Goal: Transaction & Acquisition: Purchase product/service

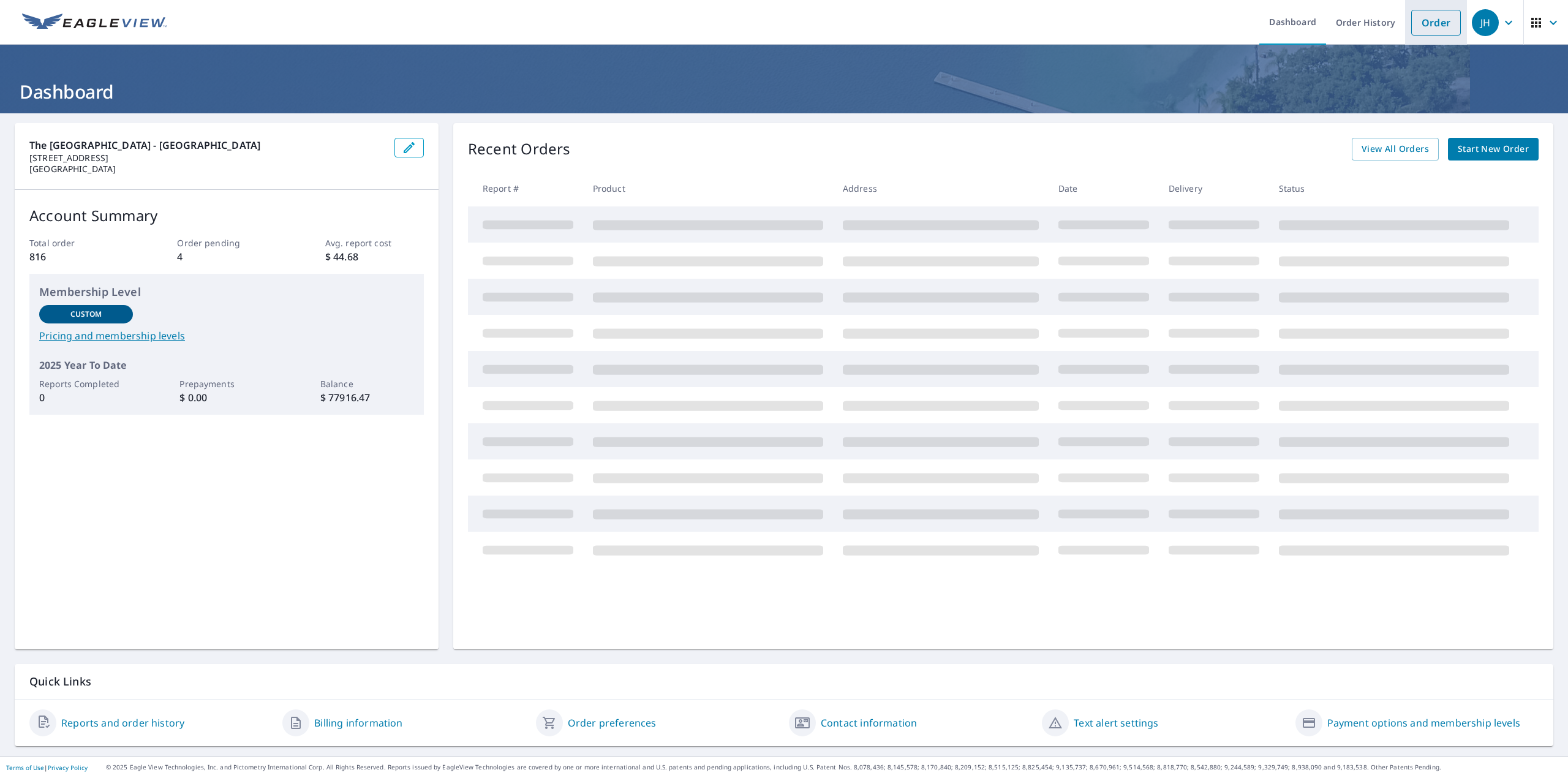
click at [1415, 29] on link "Order" at bounding box center [1436, 22] width 50 height 26
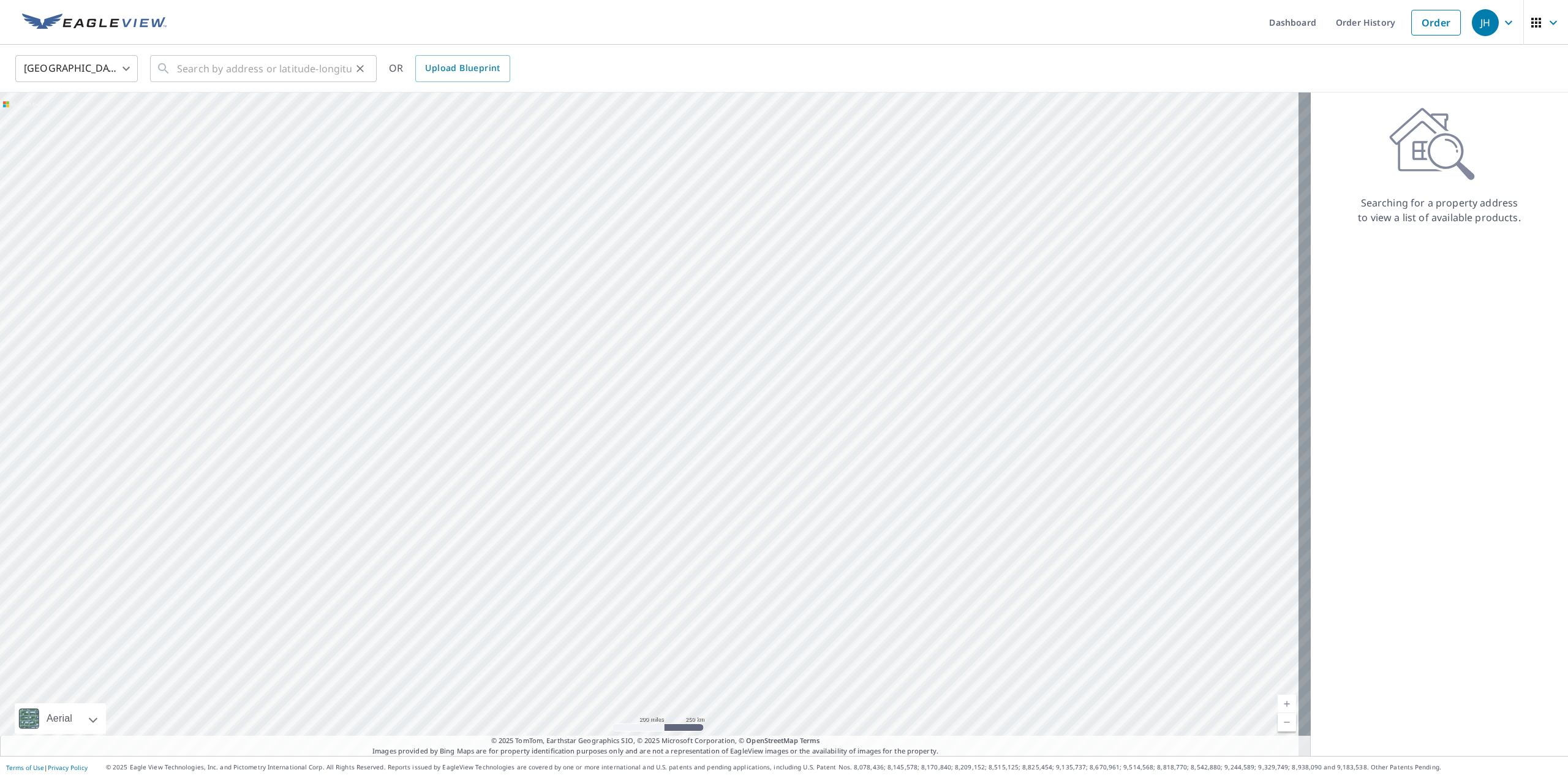
click at [174, 67] on div "​" at bounding box center [263, 68] width 227 height 27
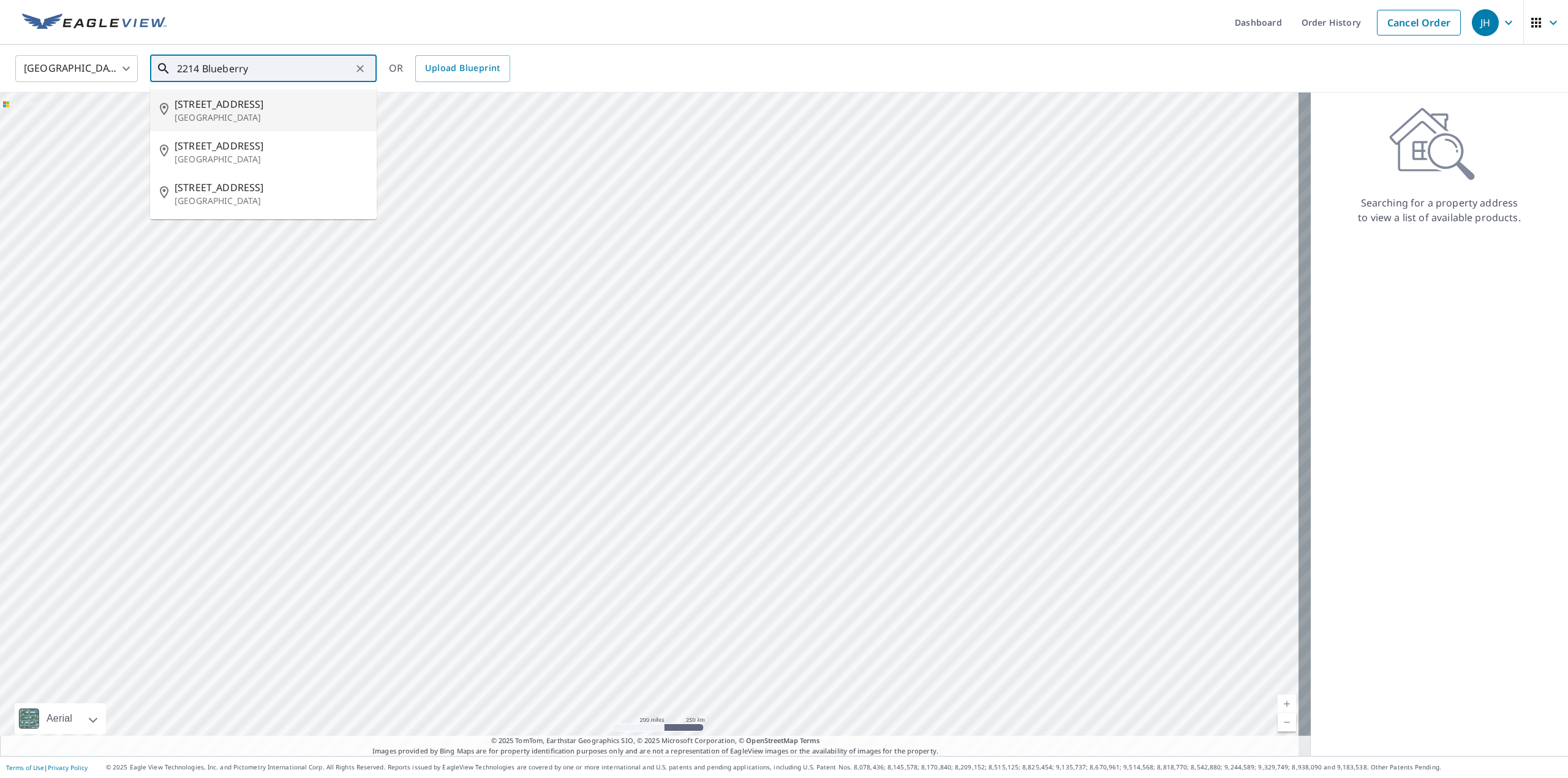
click at [231, 112] on p "[GEOGRAPHIC_DATA]" at bounding box center [271, 118] width 193 height 13
type input "[STREET_ADDRESS][PERSON_NAME]"
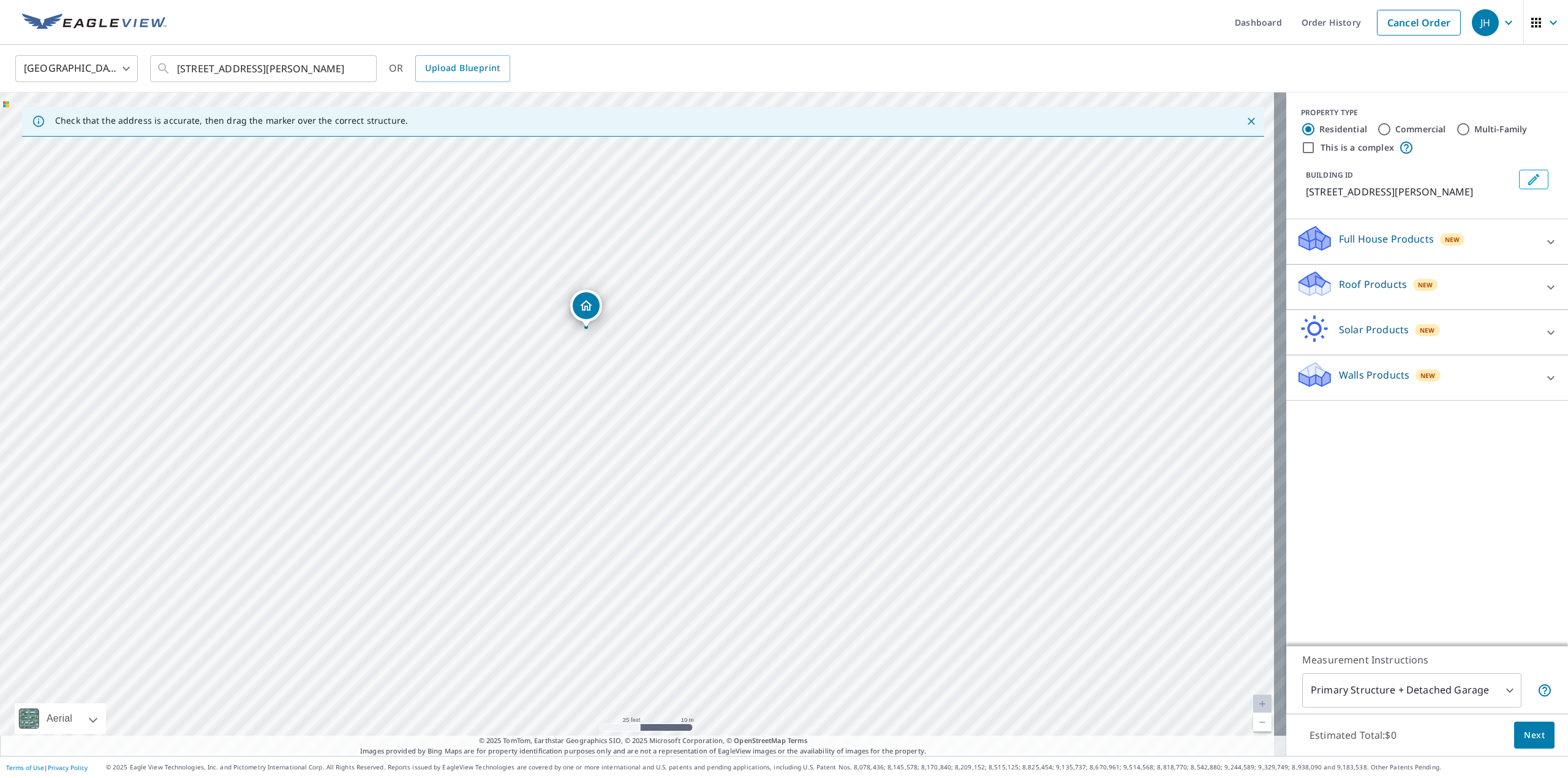
drag, startPoint x: 707, startPoint y: 579, endPoint x: 677, endPoint y: 314, distance: 266.7
click at [677, 314] on div "[STREET_ADDRESS][PERSON_NAME]" at bounding box center [643, 424] width 1286 height 664
drag, startPoint x: 760, startPoint y: 642, endPoint x: 667, endPoint y: 689, distance: 104.2
click at [667, 689] on div "[STREET_ADDRESS][PERSON_NAME]" at bounding box center [643, 424] width 1286 height 664
drag, startPoint x: 839, startPoint y: 380, endPoint x: 1042, endPoint y: 182, distance: 283.6
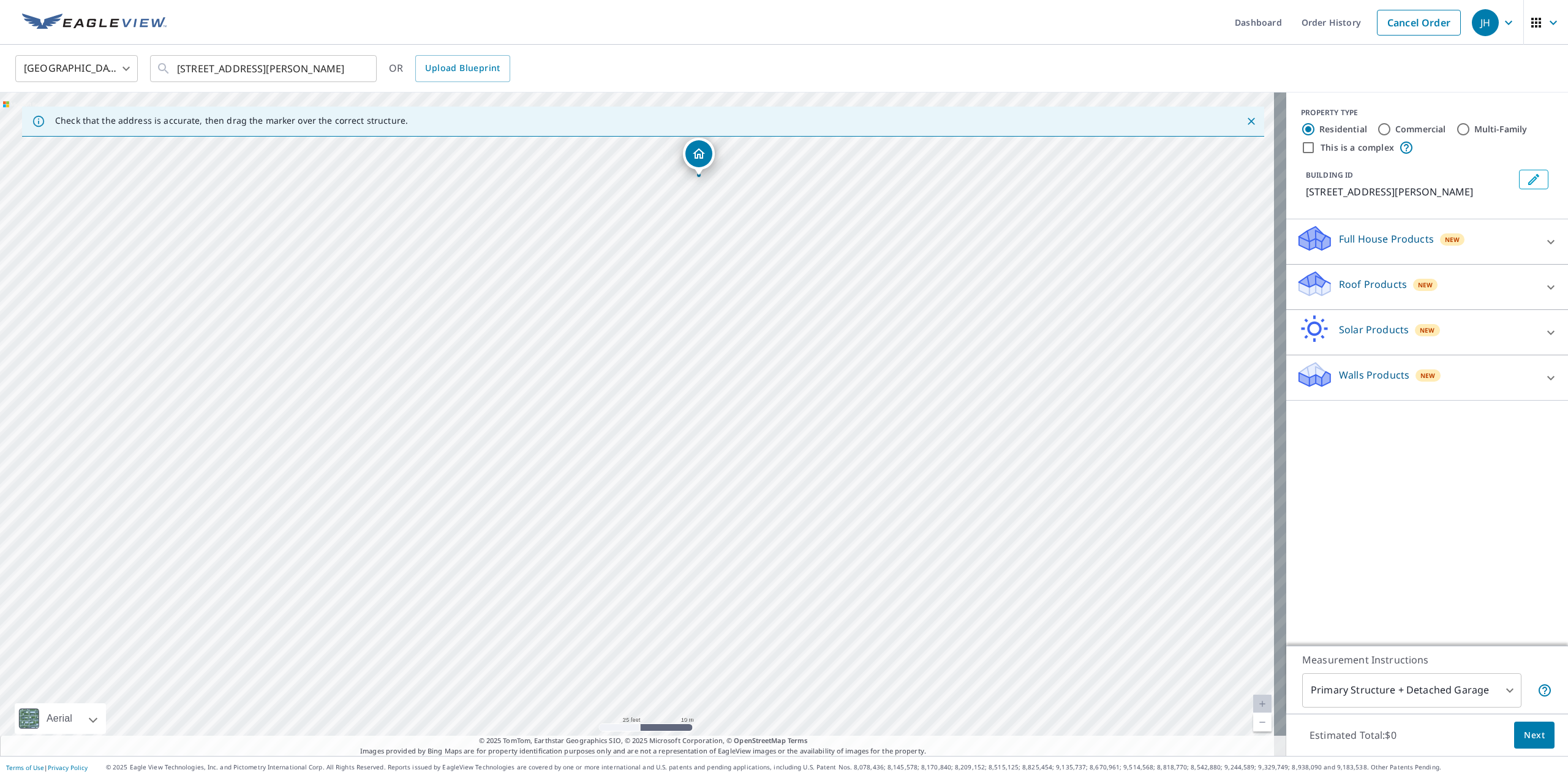
click at [1042, 182] on div "[STREET_ADDRESS][PERSON_NAME]" at bounding box center [643, 424] width 1286 height 664
drag, startPoint x: 689, startPoint y: 431, endPoint x: 591, endPoint y: 502, distance: 121.0
click at [591, 502] on div "[STREET_ADDRESS][PERSON_NAME]" at bounding box center [643, 424] width 1286 height 664
drag, startPoint x: 500, startPoint y: 358, endPoint x: 658, endPoint y: 540, distance: 241.0
click at [658, 540] on div "[STREET_ADDRESS][PERSON_NAME]" at bounding box center [643, 424] width 1286 height 664
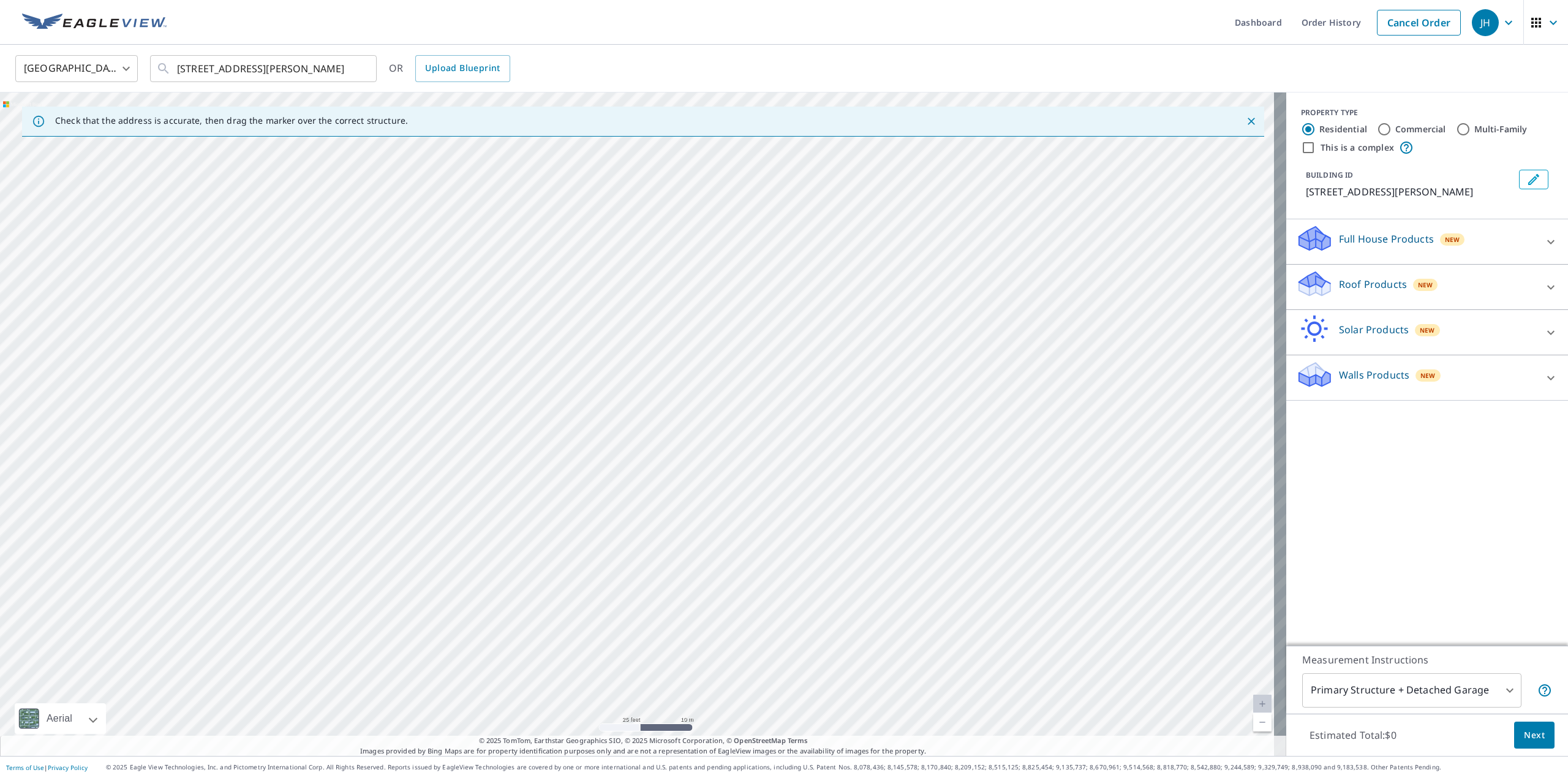
drag, startPoint x: 731, startPoint y: 610, endPoint x: 912, endPoint y: 200, distance: 448.2
click at [1020, 128] on div "Check that the address is accurate, then drag the marker over the correct struc…" at bounding box center [643, 424] width 1286 height 664
drag, startPoint x: 454, startPoint y: 392, endPoint x: 1077, endPoint y: 120, distance: 679.8
click at [1069, 126] on div "Check that the address is accurate, then drag the marker over the correct struc…" at bounding box center [643, 424] width 1286 height 664
drag, startPoint x: 704, startPoint y: 341, endPoint x: 1289, endPoint y: -71, distance: 715.5
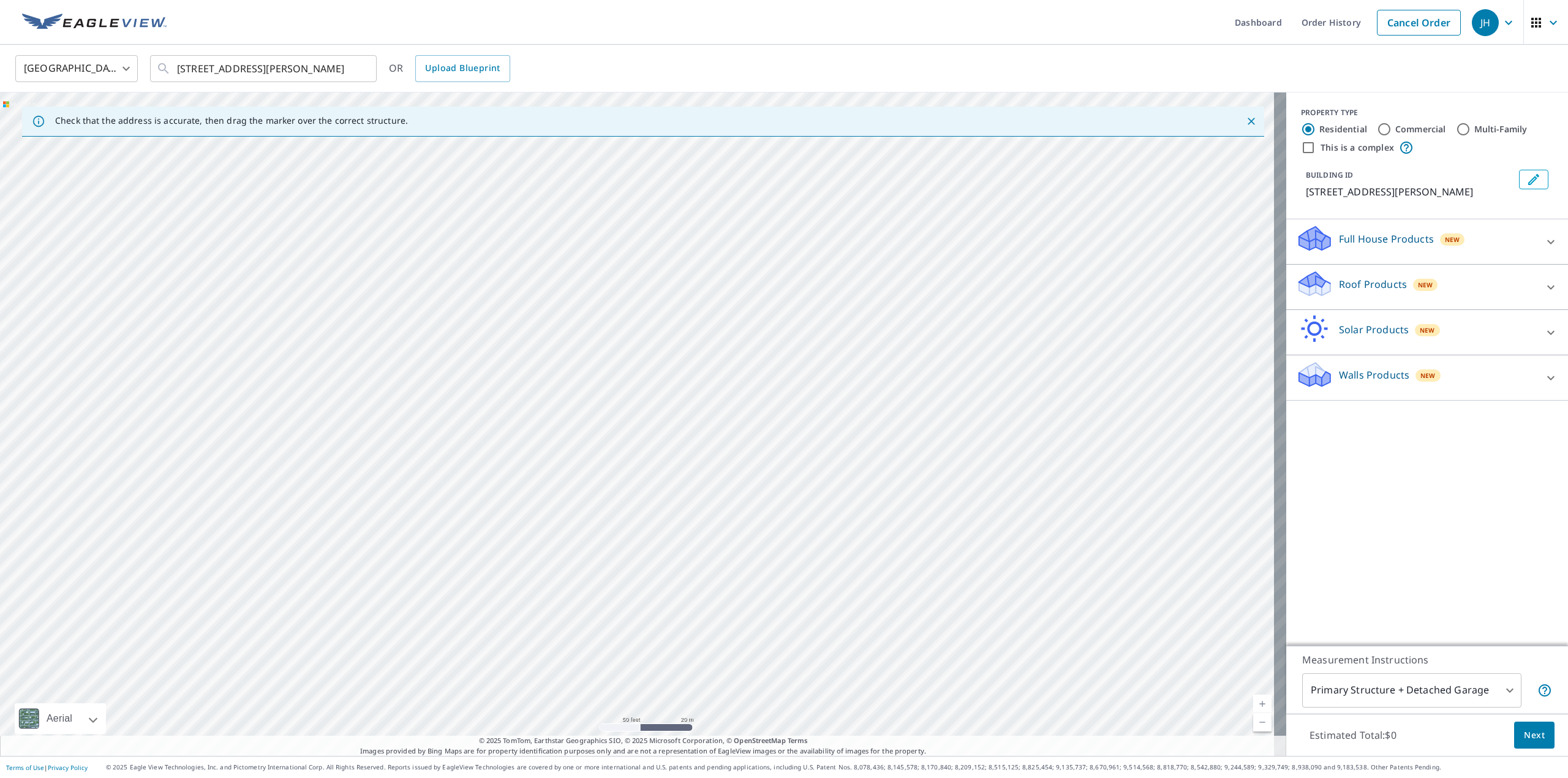
click at [1289, 0] on html "JH JH Dashboard Order History Cancel Order JH [GEOGRAPHIC_DATA] [GEOGRAPHIC_DAT…" at bounding box center [784, 389] width 1568 height 778
click at [755, 228] on div "[STREET_ADDRESS][PERSON_NAME]" at bounding box center [643, 424] width 1286 height 664
drag, startPoint x: 479, startPoint y: 431, endPoint x: 705, endPoint y: 116, distance: 387.7
click at [705, 116] on div "Check that the address is accurate, then drag the marker over the correct struc…" at bounding box center [643, 424] width 1286 height 664
drag, startPoint x: 705, startPoint y: 116, endPoint x: 795, endPoint y: 530, distance: 423.7
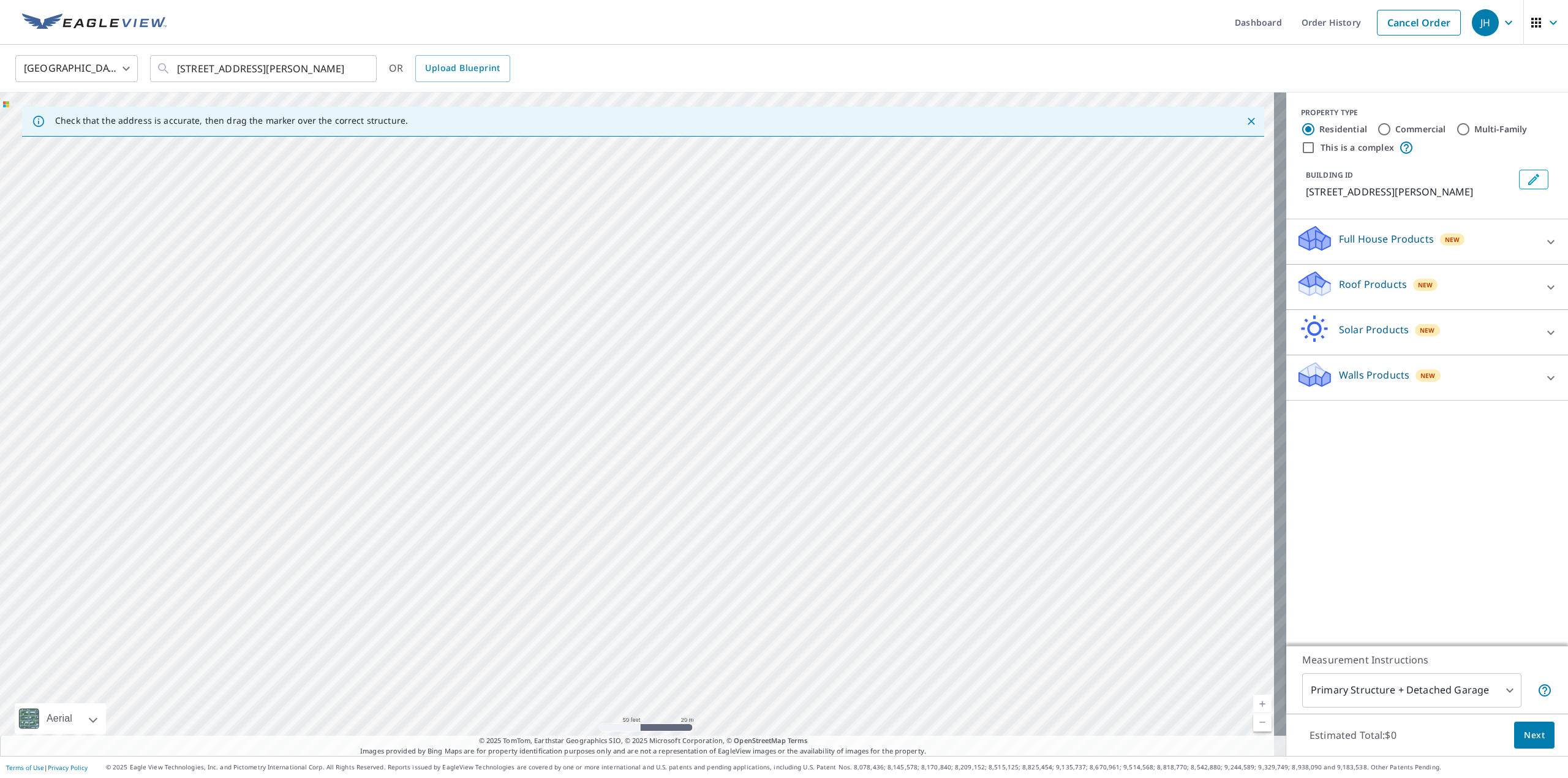
click at [795, 530] on div "Check that the address is accurate, then drag the marker over the correct struc…" at bounding box center [643, 424] width 1286 height 664
drag, startPoint x: 615, startPoint y: 404, endPoint x: 662, endPoint y: 640, distance: 240.6
click at [662, 640] on div "[STREET_ADDRESS][PERSON_NAME]" at bounding box center [643, 424] width 1286 height 664
drag, startPoint x: 618, startPoint y: 421, endPoint x: 652, endPoint y: 484, distance: 71.6
click at [645, 486] on div "[STREET_ADDRESS][PERSON_NAME]" at bounding box center [643, 424] width 1286 height 664
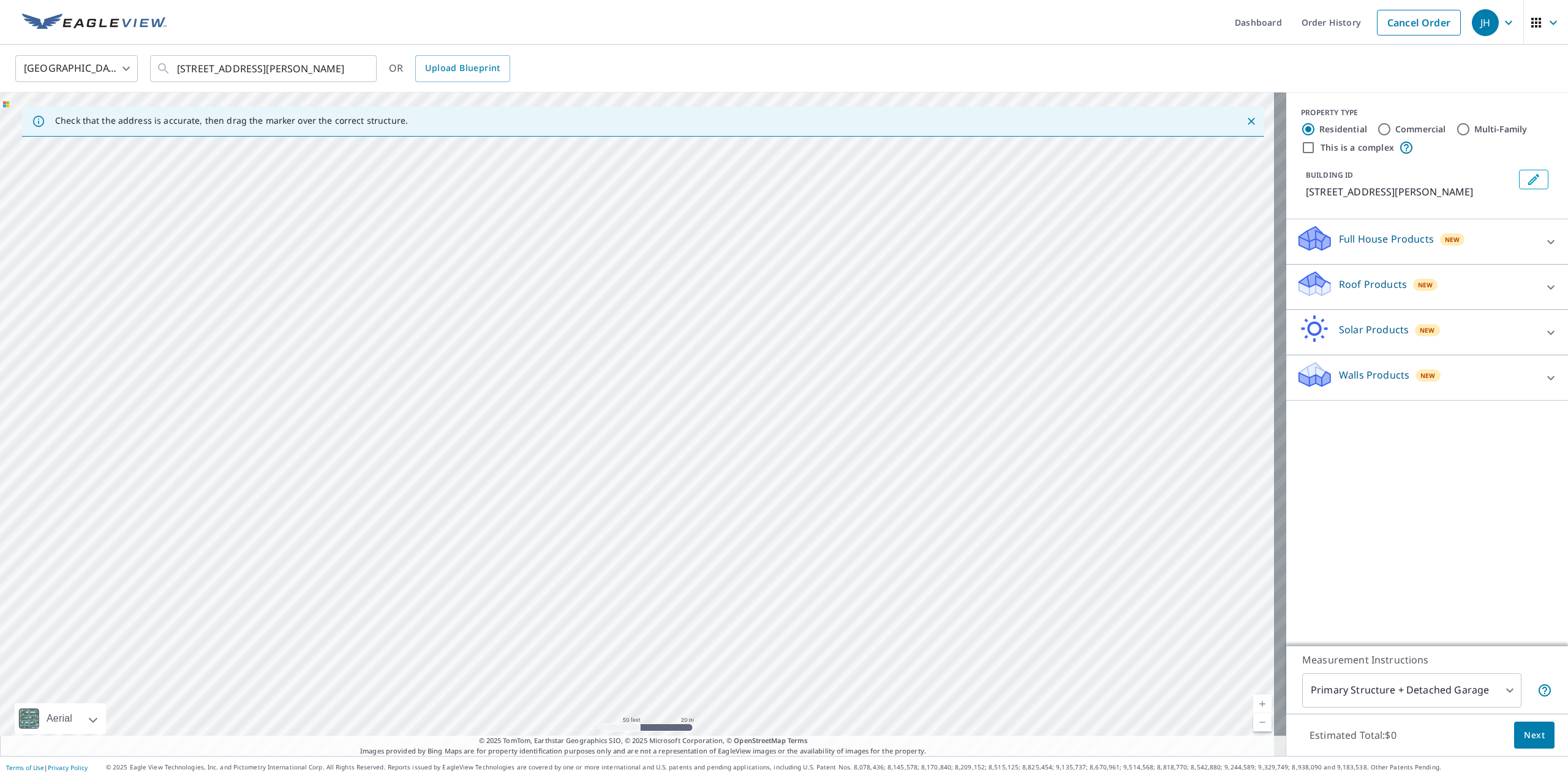
drag, startPoint x: 730, startPoint y: 594, endPoint x: 566, endPoint y: 579, distance: 164.7
click at [566, 579] on div "[STREET_ADDRESS][PERSON_NAME]" at bounding box center [643, 424] width 1286 height 664
drag, startPoint x: 537, startPoint y: 400, endPoint x: 589, endPoint y: 557, distance: 165.4
click at [589, 557] on div "[STREET_ADDRESS][PERSON_NAME]" at bounding box center [643, 424] width 1286 height 664
drag, startPoint x: 699, startPoint y: 331, endPoint x: 584, endPoint y: 238, distance: 147.9
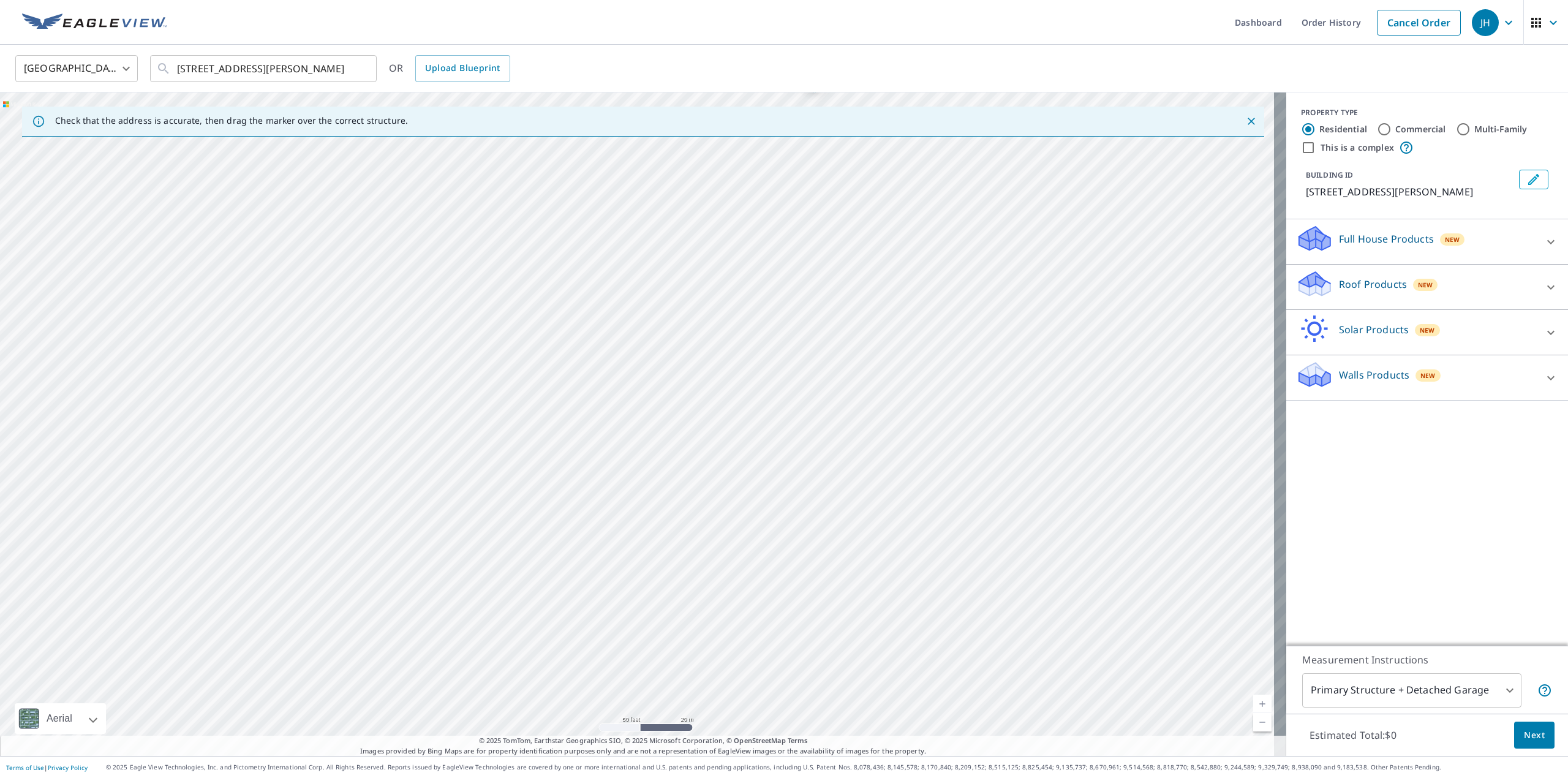
click at [584, 238] on div "[STREET_ADDRESS][PERSON_NAME]" at bounding box center [643, 424] width 1286 height 664
drag, startPoint x: 558, startPoint y: 398, endPoint x: 607, endPoint y: 196, distance: 207.9
click at [607, 196] on div "[STREET_ADDRESS][PERSON_NAME]" at bounding box center [643, 424] width 1286 height 664
drag, startPoint x: 587, startPoint y: 171, endPoint x: 631, endPoint y: 38, distance: 140.1
click at [631, 38] on div "Dashboard Order History Cancel Order JH [GEOGRAPHIC_DATA] [GEOGRAPHIC_DATA] ​ […" at bounding box center [784, 389] width 1568 height 778
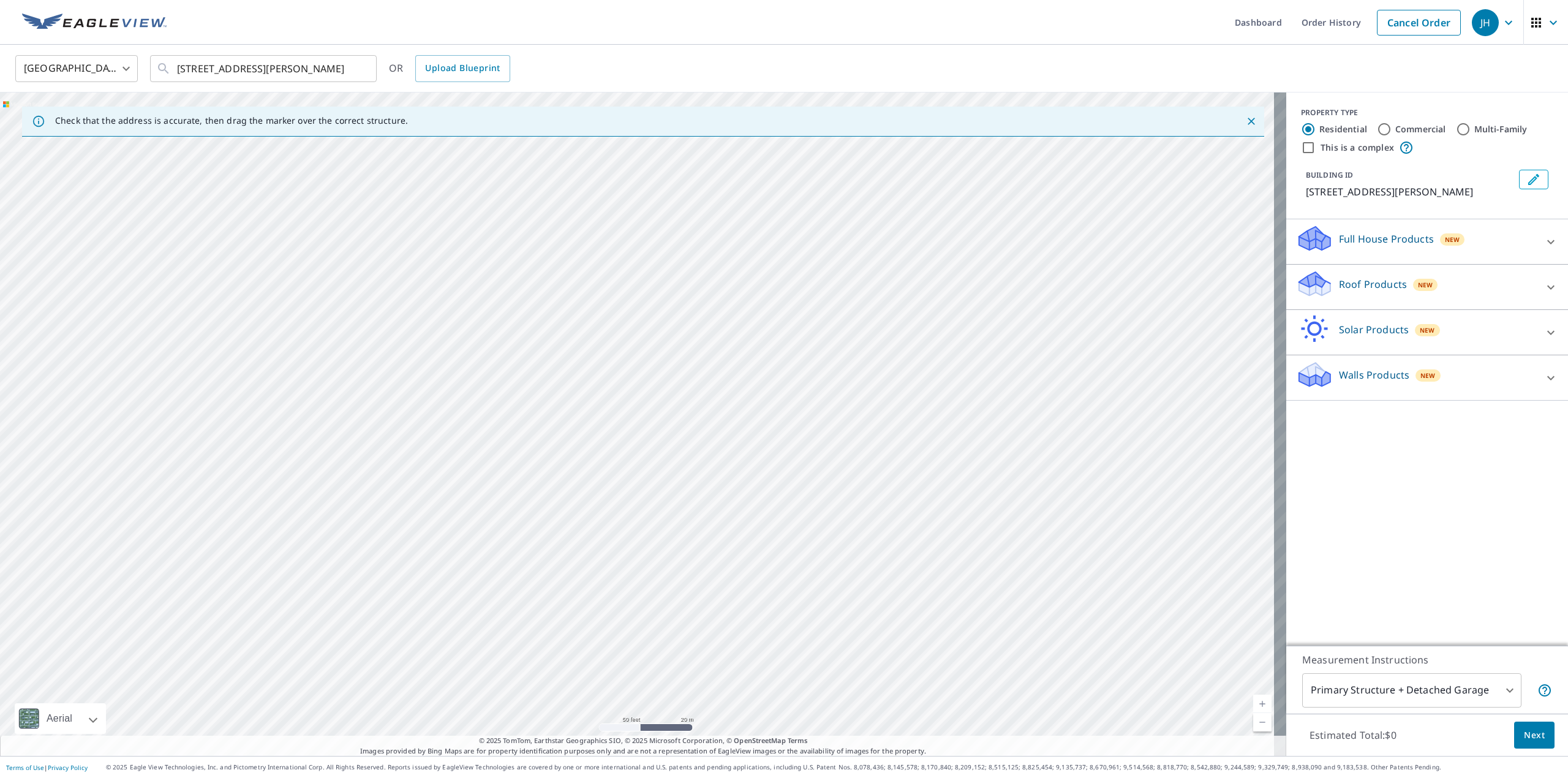
drag, startPoint x: 615, startPoint y: 355, endPoint x: 691, endPoint y: -29, distance: 391.4
click at [691, 0] on html "JH JH Dashboard Order History Cancel Order JH [GEOGRAPHIC_DATA] [GEOGRAPHIC_DAT…" at bounding box center [784, 389] width 1568 height 778
drag, startPoint x: 697, startPoint y: 415, endPoint x: 692, endPoint y: 190, distance: 225.1
click at [692, 190] on div "[STREET_ADDRESS][PERSON_NAME]" at bounding box center [643, 424] width 1286 height 664
drag, startPoint x: 712, startPoint y: 238, endPoint x: 646, endPoint y: 402, distance: 176.8
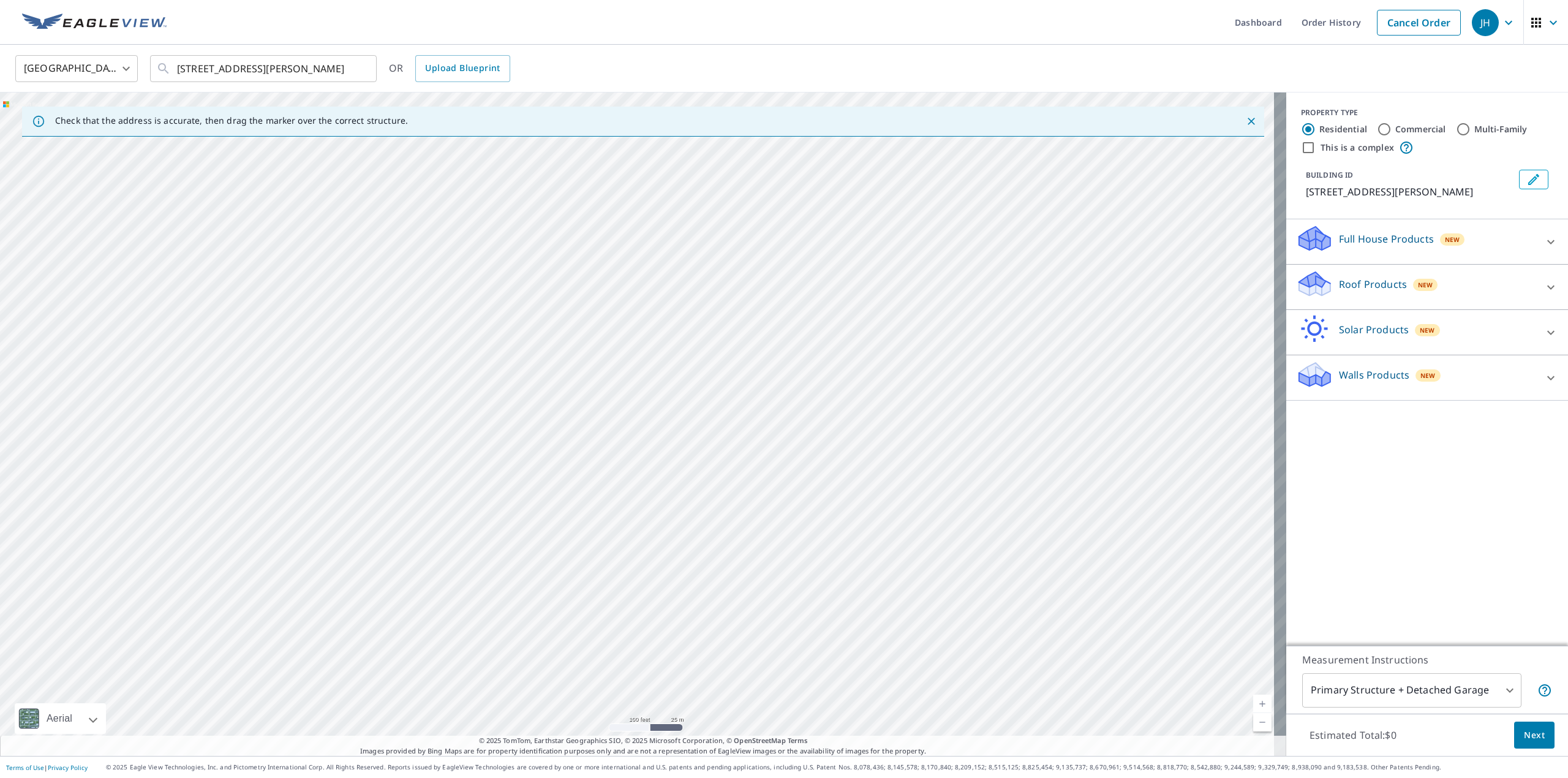
click at [646, 402] on div "[STREET_ADDRESS][PERSON_NAME]" at bounding box center [643, 424] width 1286 height 664
drag, startPoint x: 354, startPoint y: 410, endPoint x: 462, endPoint y: 505, distance: 143.8
click at [462, 505] on div "[STREET_ADDRESS][PERSON_NAME]" at bounding box center [643, 424] width 1286 height 664
drag, startPoint x: 505, startPoint y: 310, endPoint x: 462, endPoint y: 503, distance: 197.7
click at [462, 503] on div "[STREET_ADDRESS][PERSON_NAME]" at bounding box center [643, 424] width 1286 height 664
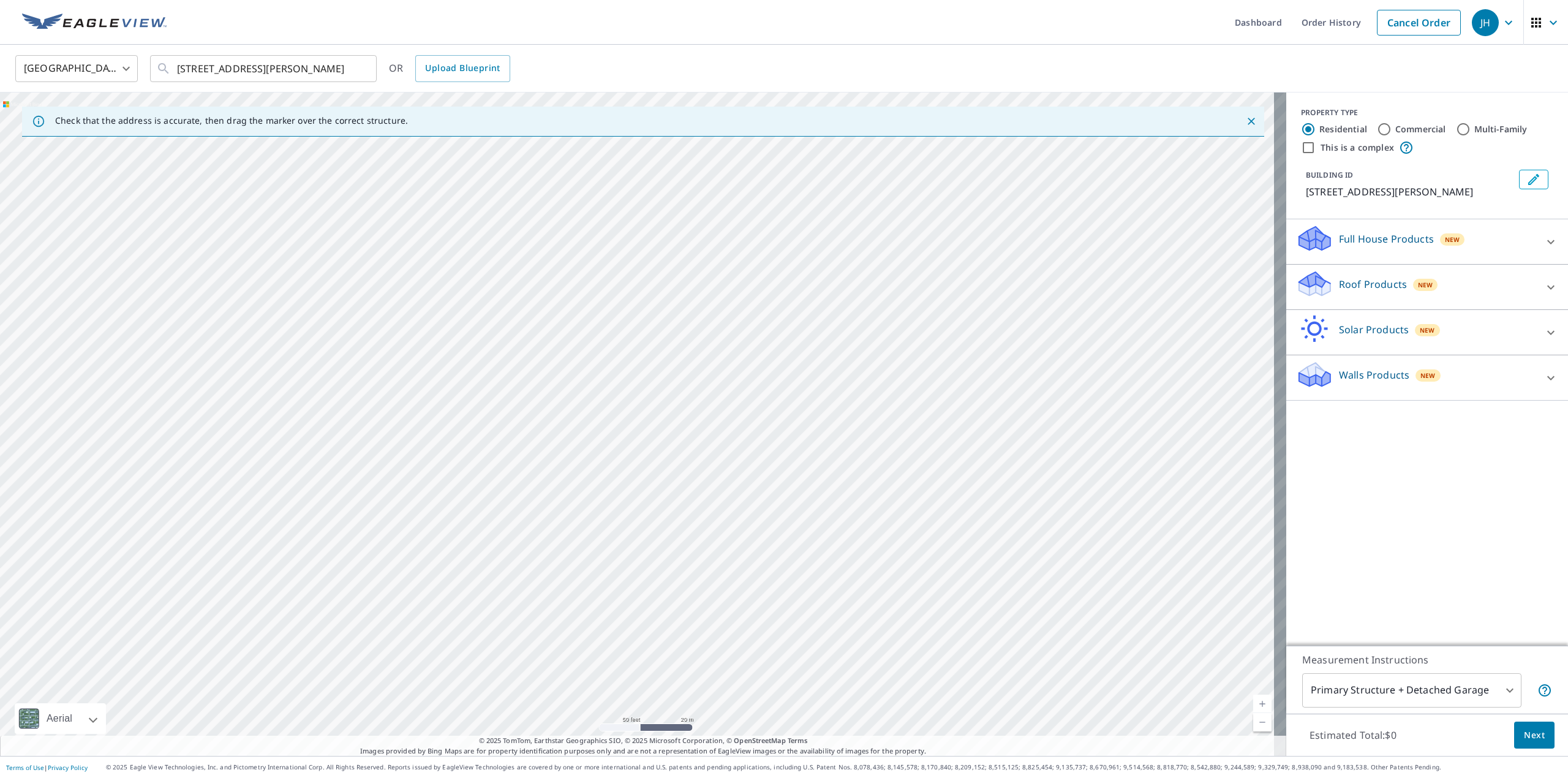
drag, startPoint x: 909, startPoint y: 373, endPoint x: 785, endPoint y: 503, distance: 179.7
click at [784, 502] on div "[STREET_ADDRESS][PERSON_NAME]" at bounding box center [643, 424] width 1286 height 664
drag, startPoint x: 775, startPoint y: 363, endPoint x: 745, endPoint y: 611, distance: 249.8
click at [745, 611] on div "[STREET_ADDRESS][PERSON_NAME]" at bounding box center [643, 424] width 1286 height 664
click at [849, 202] on icon "Dropped pin, building 1, Residential property, 2214 Blueberry Dr Elkton, VA 228…" at bounding box center [851, 200] width 15 height 15
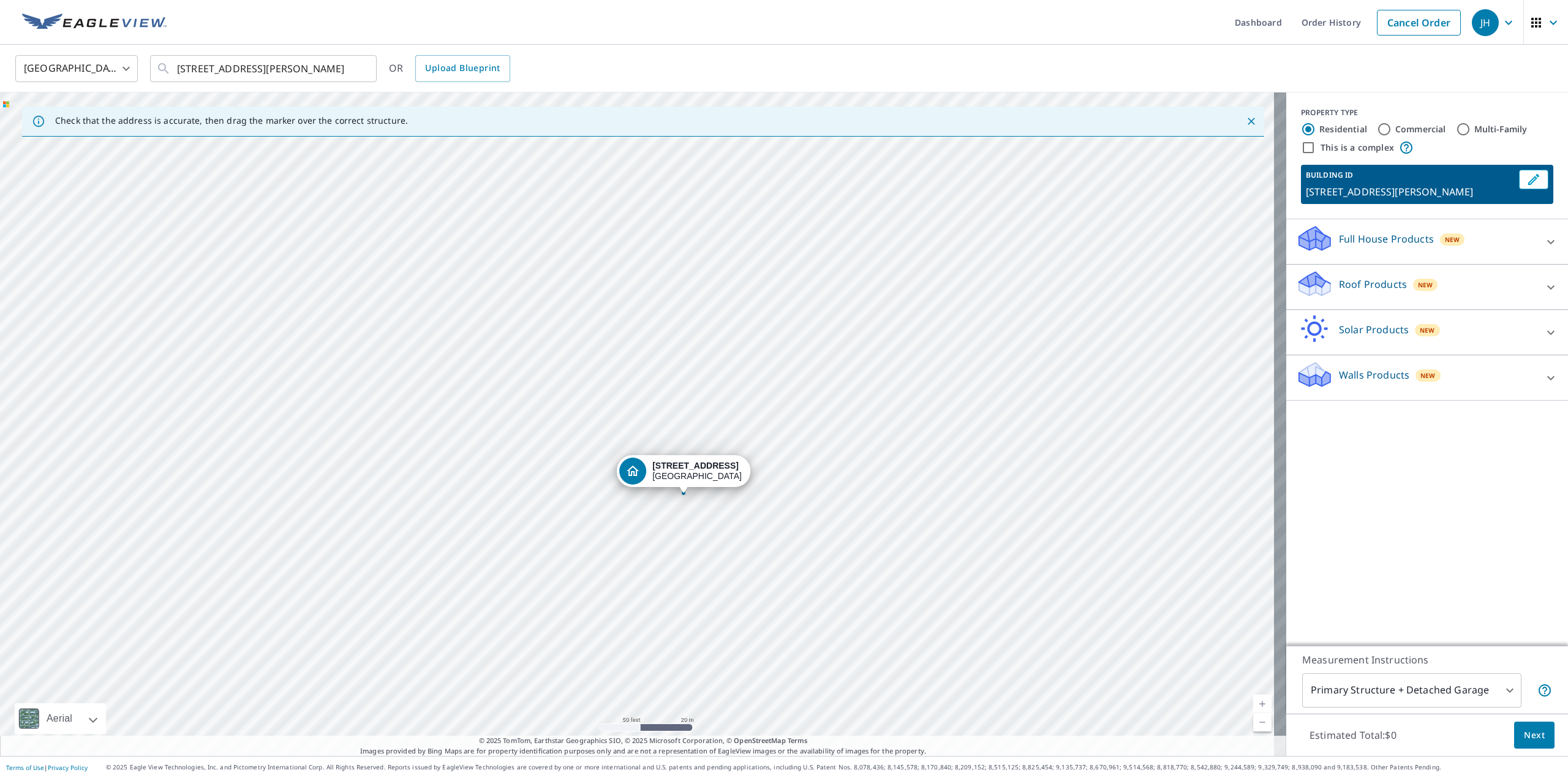
drag, startPoint x: 537, startPoint y: 412, endPoint x: 583, endPoint y: 483, distance: 84.6
click at [583, 483] on div "[STREET_ADDRESS][PERSON_NAME]" at bounding box center [643, 424] width 1286 height 664
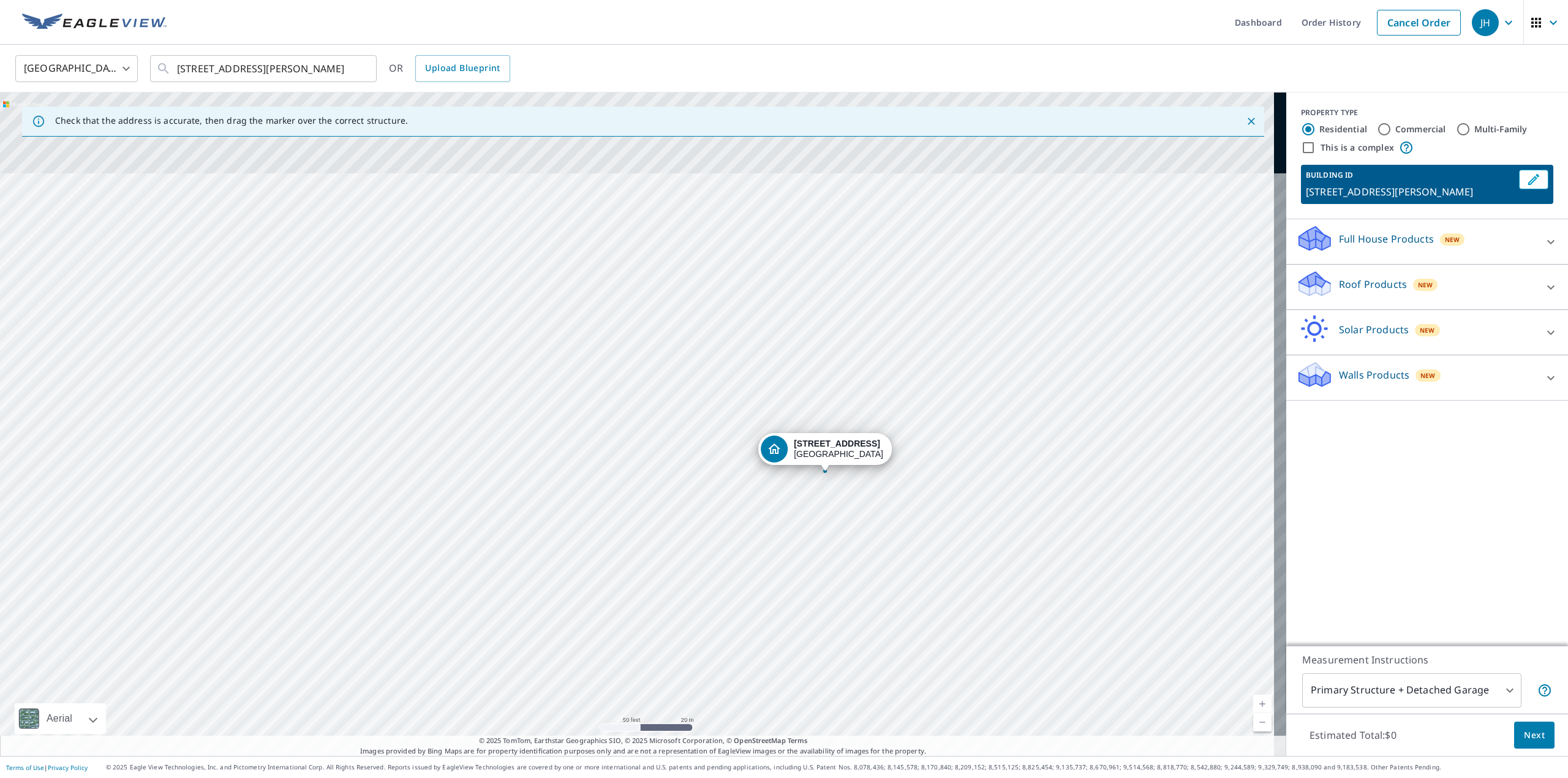
drag, startPoint x: 523, startPoint y: 546, endPoint x: 674, endPoint y: 600, distance: 160.4
click at [674, 600] on div "[STREET_ADDRESS][PERSON_NAME]" at bounding box center [643, 424] width 1286 height 664
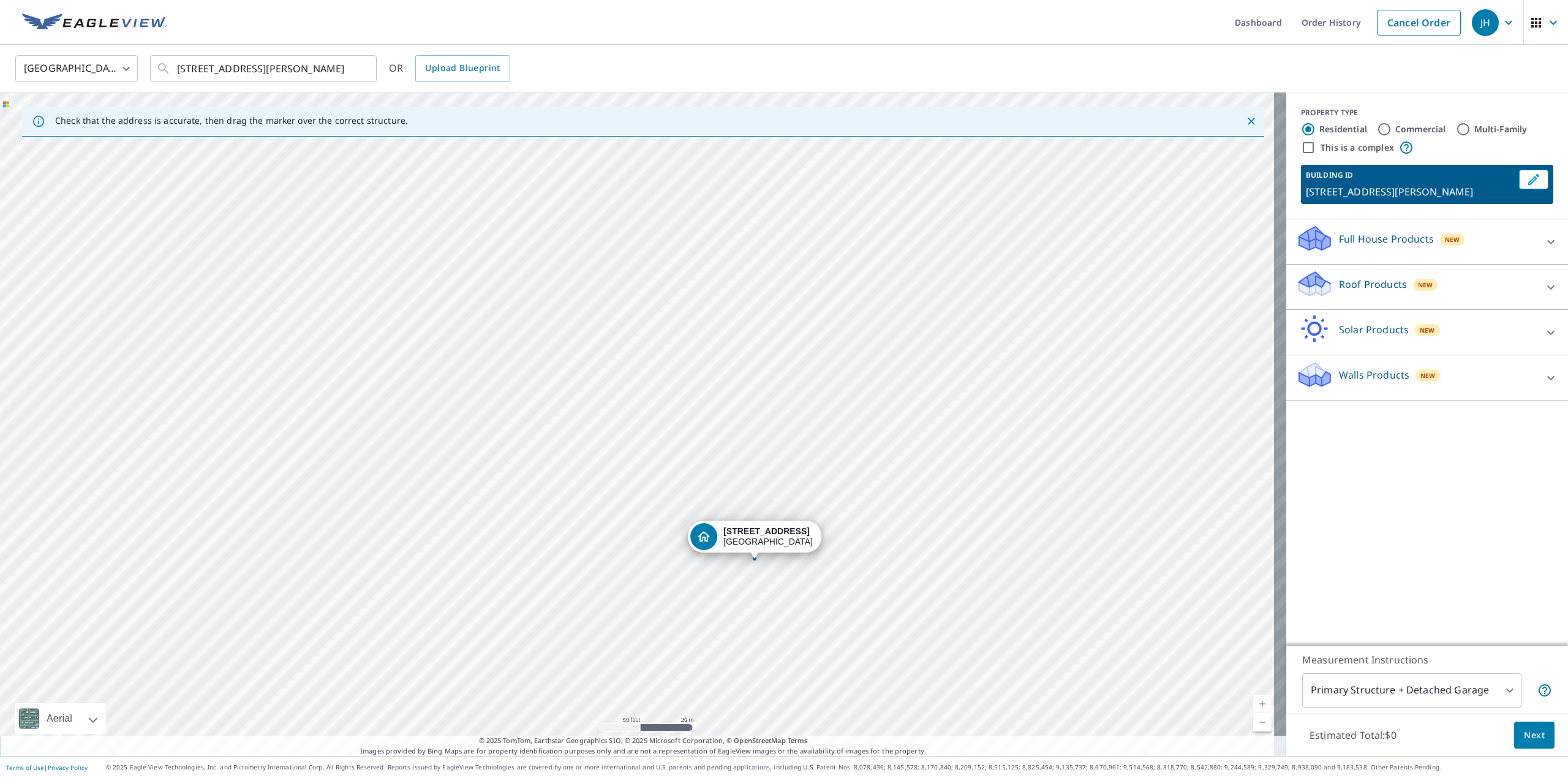
drag, startPoint x: 339, startPoint y: 402, endPoint x: 269, endPoint y: 212, distance: 202.5
click at [269, 214] on div "[STREET_ADDRESS][PERSON_NAME]" at bounding box center [643, 424] width 1286 height 664
drag, startPoint x: 555, startPoint y: 494, endPoint x: 0, endPoint y: 687, distance: 587.6
click at [0, 687] on div "[STREET_ADDRESS][PERSON_NAME]" at bounding box center [643, 424] width 1286 height 664
drag, startPoint x: 615, startPoint y: 290, endPoint x: 904, endPoint y: 123, distance: 333.8
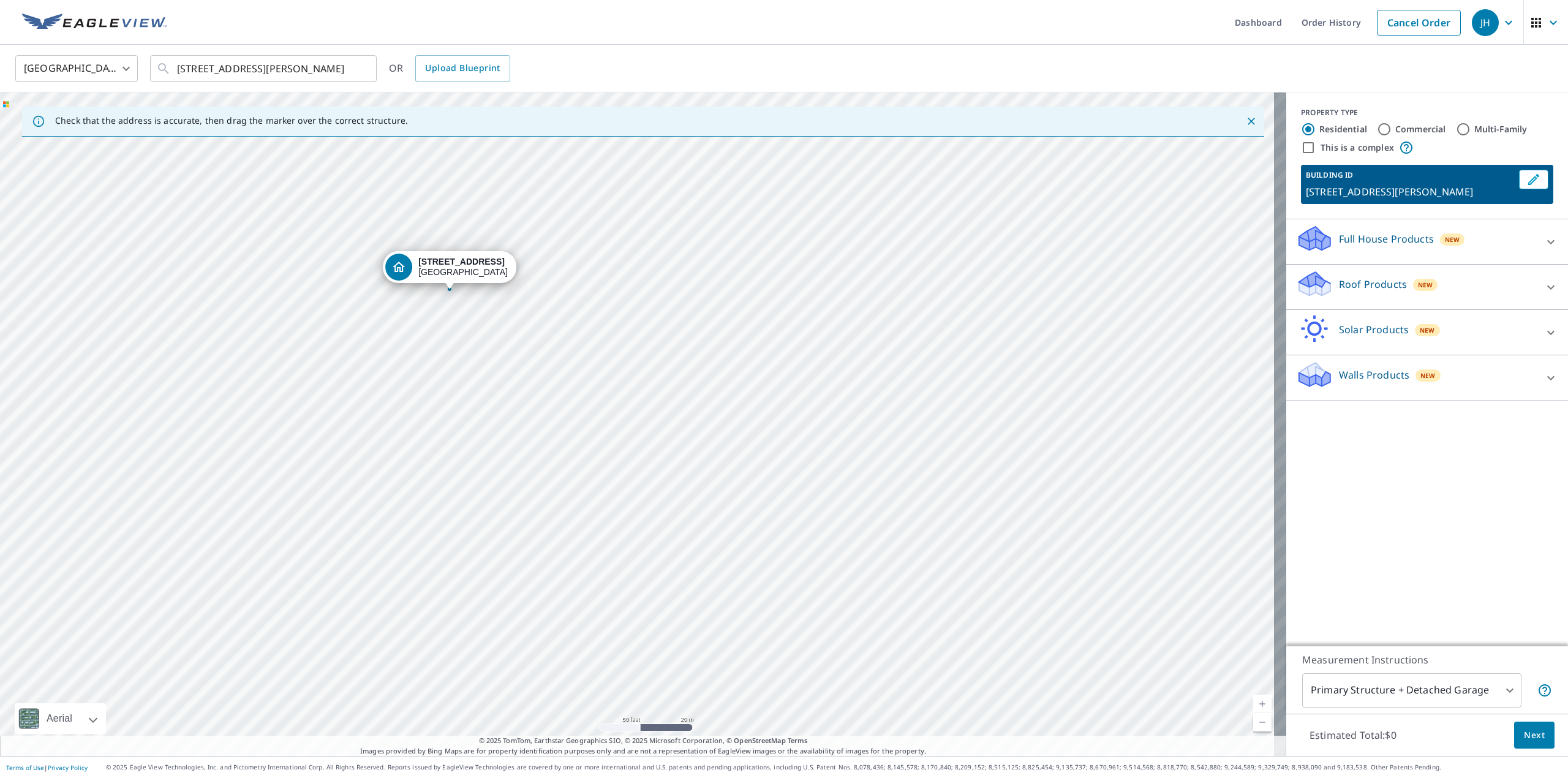
click at [904, 123] on div "Check that the address is accurate, then drag the marker over the correct struc…" at bounding box center [643, 424] width 1286 height 664
click at [784, 256] on div "[STREET_ADDRESS][PERSON_NAME]" at bounding box center [643, 424] width 1286 height 664
drag, startPoint x: 893, startPoint y: 204, endPoint x: 1095, endPoint y: -46, distance: 321.4
click at [1095, 0] on html "JH JH Dashboard Order History Cancel Order JH [GEOGRAPHIC_DATA] [GEOGRAPHIC_DAT…" at bounding box center [784, 389] width 1568 height 778
drag, startPoint x: 1017, startPoint y: 118, endPoint x: 1471, endPoint y: -71, distance: 491.8
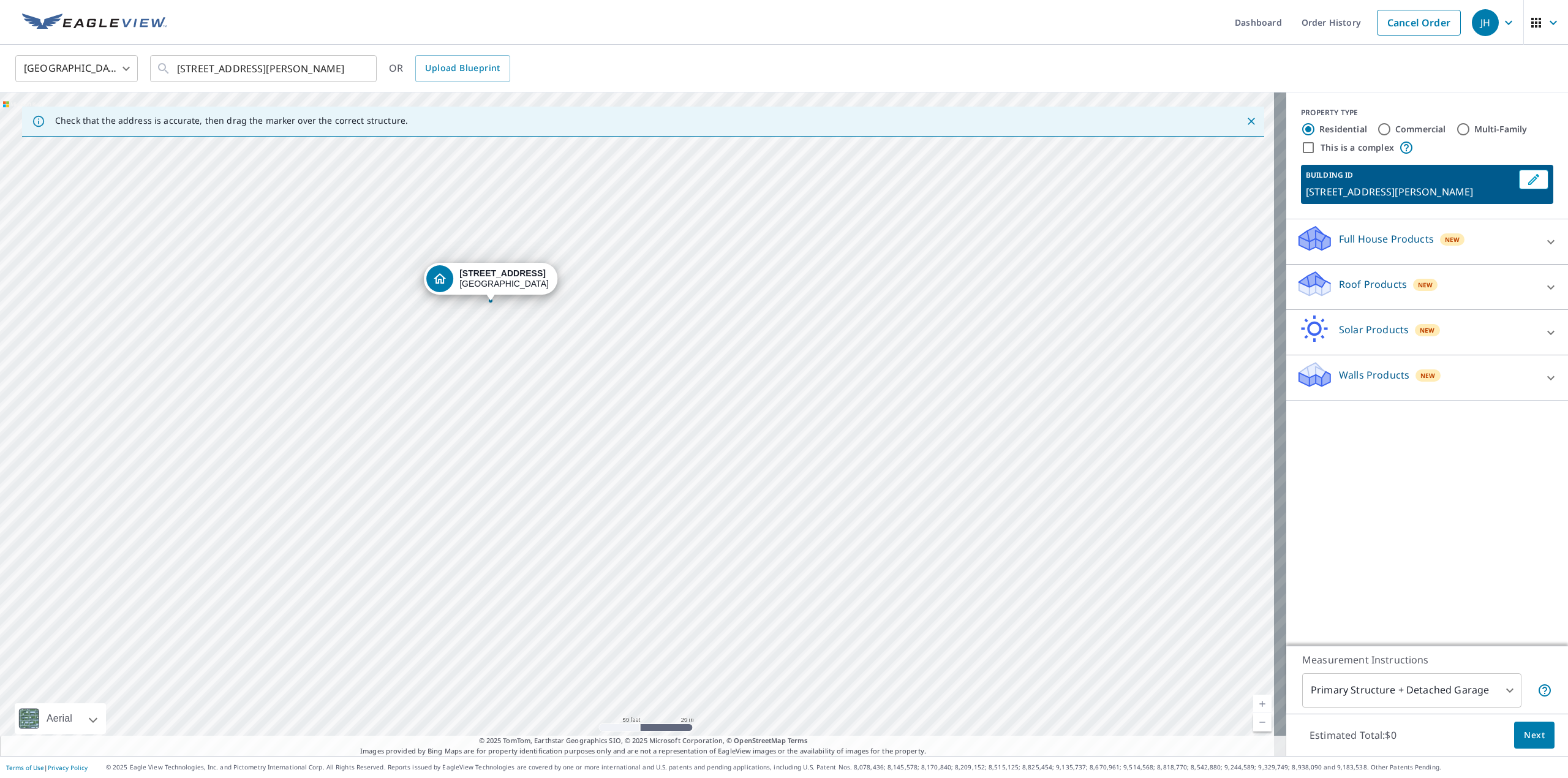
click at [1471, 0] on html "JH JH Dashboard Order History Cancel Order JH [GEOGRAPHIC_DATA] [GEOGRAPHIC_DAT…" at bounding box center [784, 389] width 1568 height 778
drag, startPoint x: 1401, startPoint y: 59, endPoint x: 1567, endPoint y: -71, distance: 210.8
click at [1567, 0] on html "JH JH Dashboard Order History Cancel Order JH [GEOGRAPHIC_DATA] [GEOGRAPHIC_DAT…" at bounding box center [784, 389] width 1568 height 778
drag, startPoint x: 302, startPoint y: 361, endPoint x: 557, endPoint y: 216, distance: 293.3
click at [720, 0] on html "JH JH Dashboard Order History Cancel Order JH [GEOGRAPHIC_DATA] [GEOGRAPHIC_DAT…" at bounding box center [784, 389] width 1568 height 778
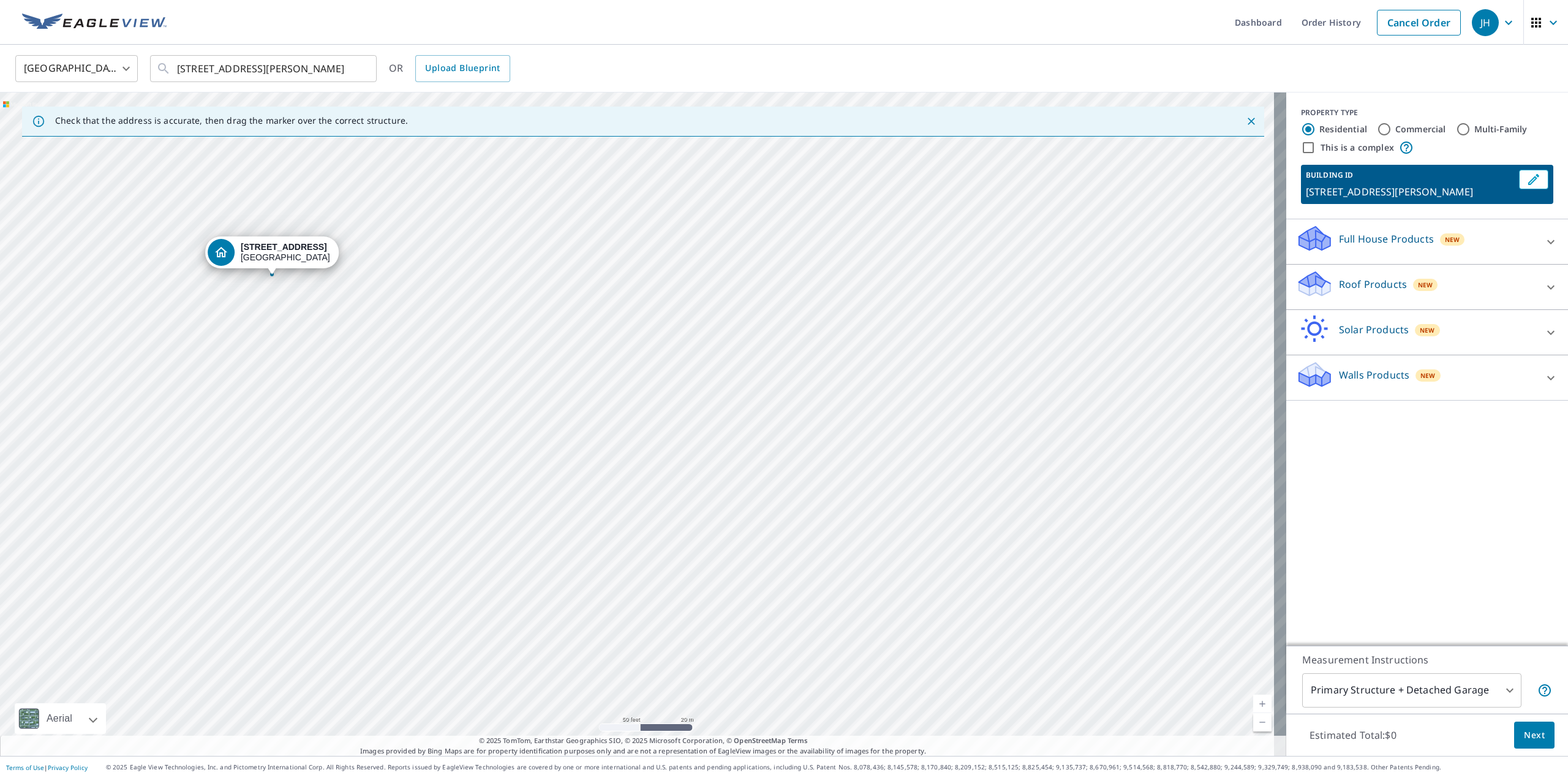
drag, startPoint x: 644, startPoint y: 280, endPoint x: 1035, endPoint y: 48, distance: 454.6
click at [1032, 37] on div "Dashboard Order History Cancel Order JH [GEOGRAPHIC_DATA] [GEOGRAPHIC_DATA] ​ […" at bounding box center [784, 389] width 1568 height 778
drag, startPoint x: 645, startPoint y: 216, endPoint x: 995, endPoint y: -39, distance: 433.0
click at [995, 0] on html "JH JH Dashboard Order History Cancel Order JH [GEOGRAPHIC_DATA] [GEOGRAPHIC_DAT…" at bounding box center [784, 389] width 1568 height 778
click at [1243, 113] on button "Close" at bounding box center [1251, 121] width 16 height 16
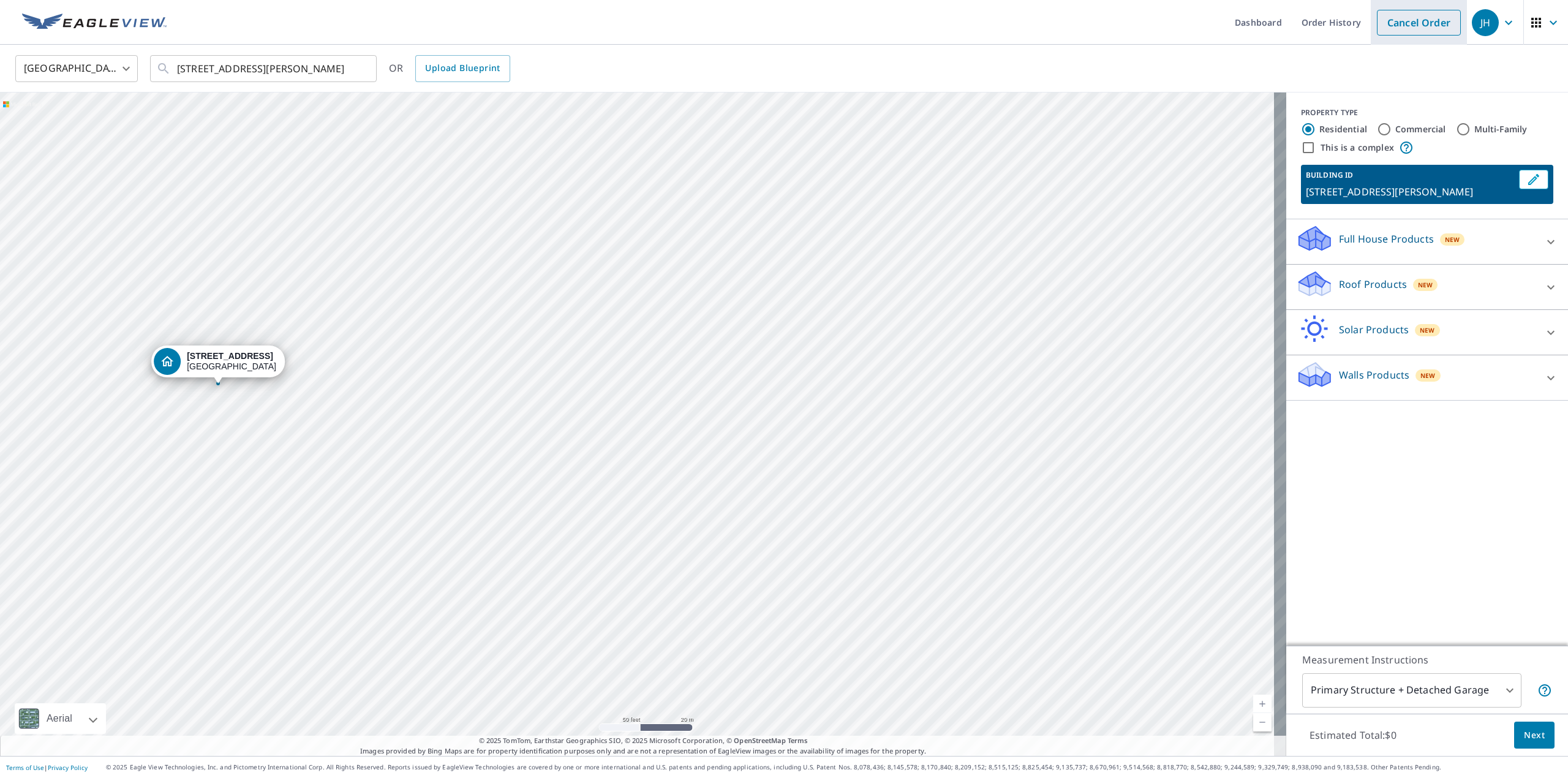
click at [1387, 15] on link "Cancel Order" at bounding box center [1418, 22] width 84 height 26
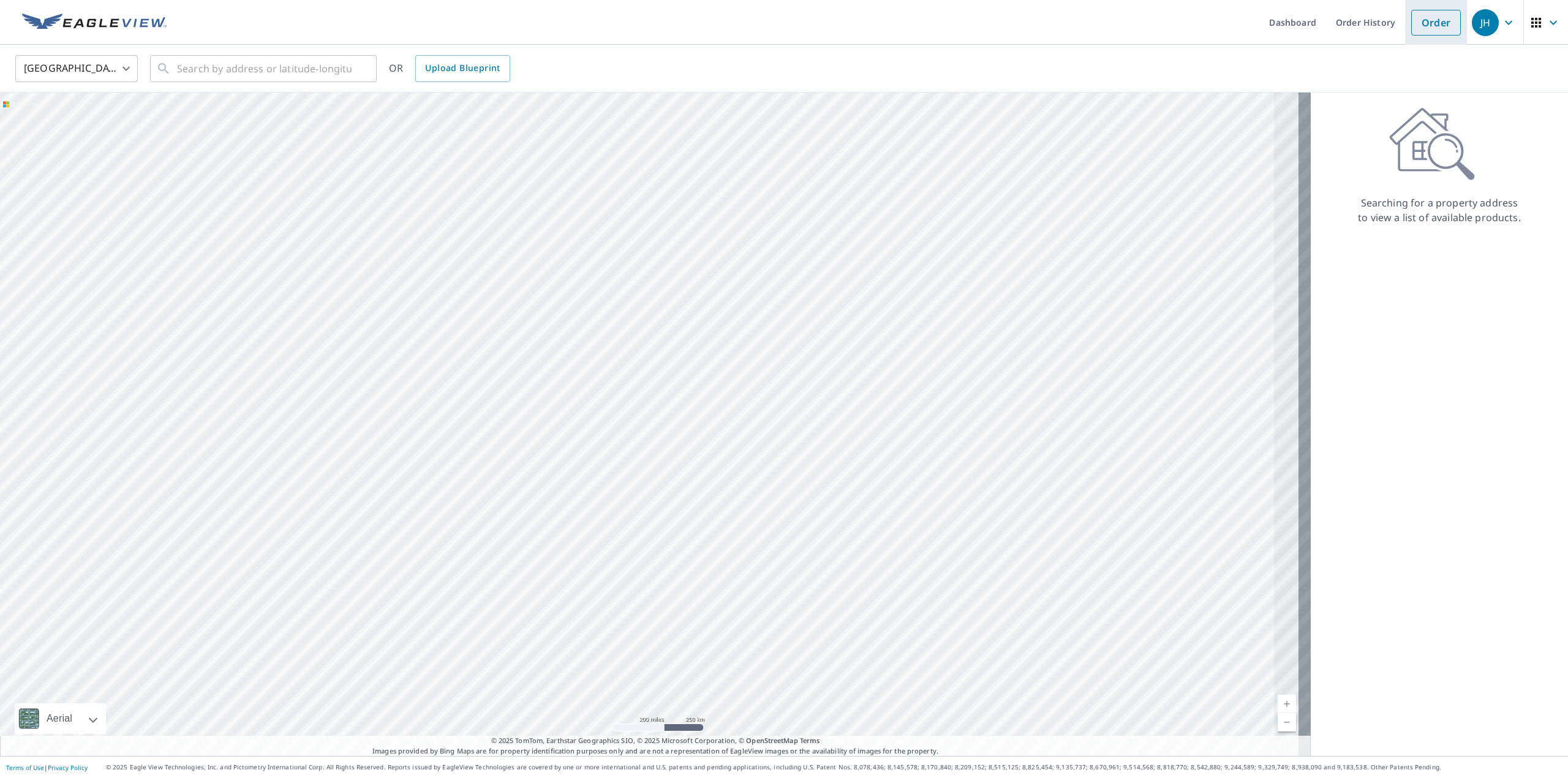
click at [1422, 24] on link "Order" at bounding box center [1436, 22] width 50 height 26
click at [179, 65] on input "text" at bounding box center [265, 69] width 175 height 34
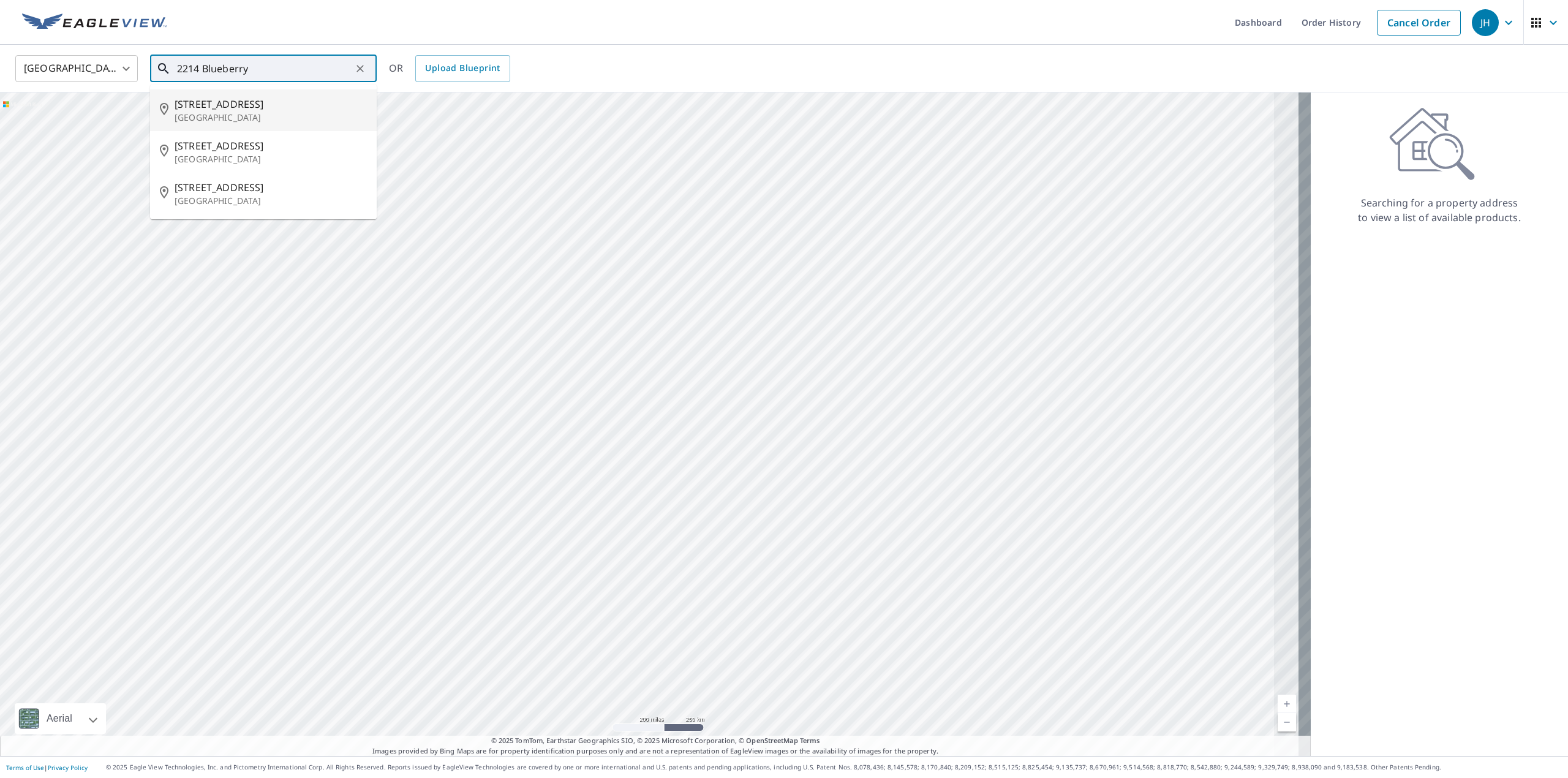
click at [204, 116] on p "[GEOGRAPHIC_DATA]" at bounding box center [271, 118] width 193 height 13
type input "[STREET_ADDRESS][PERSON_NAME]"
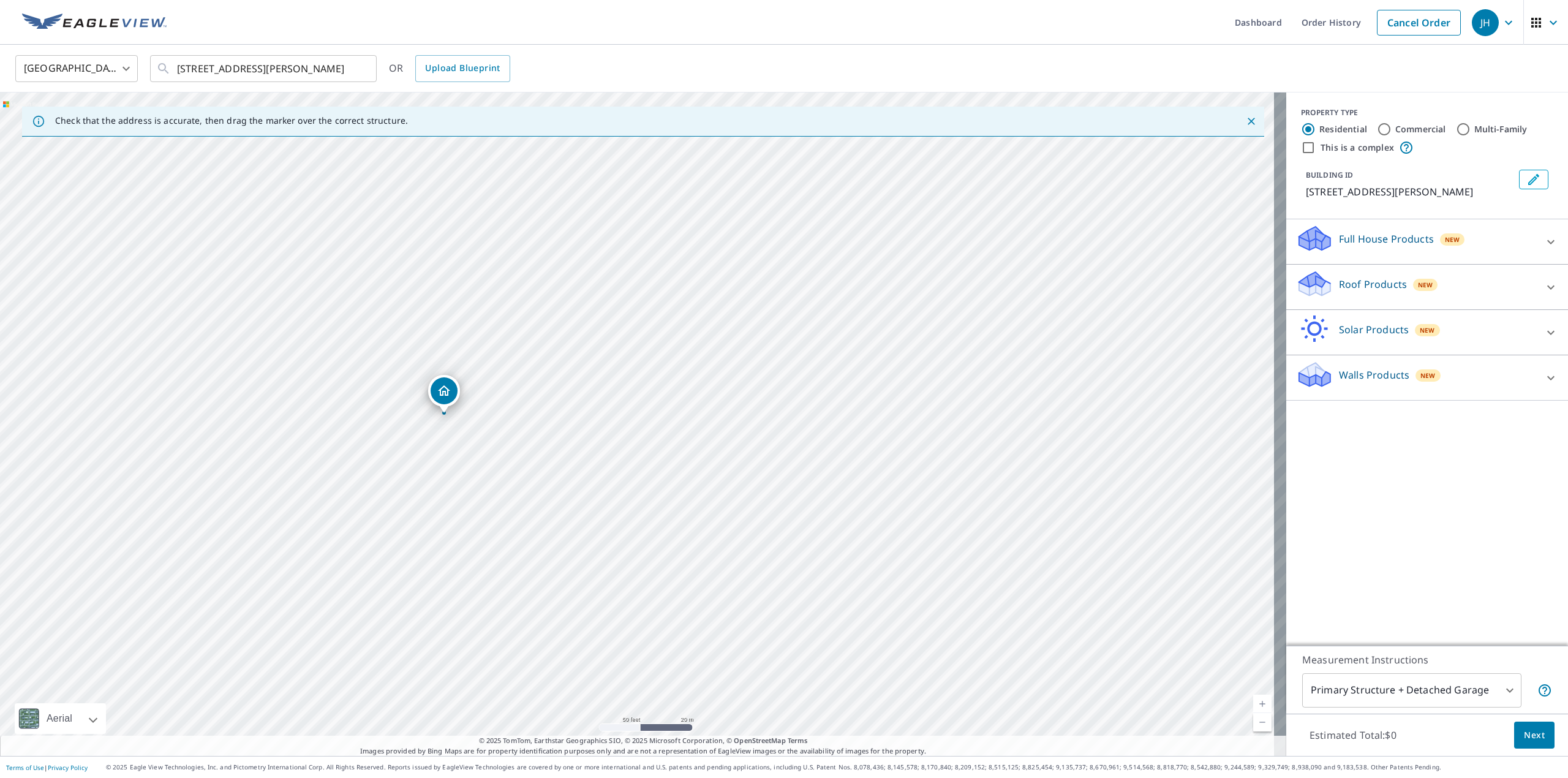
drag, startPoint x: 450, startPoint y: 402, endPoint x: 656, endPoint y: 43, distance: 413.9
click at [656, 43] on div "Dashboard Order History Cancel Order JH [GEOGRAPHIC_DATA] [GEOGRAPHIC_DATA] ​ […" at bounding box center [784, 389] width 1568 height 778
